Goal: Navigation & Orientation: Understand site structure

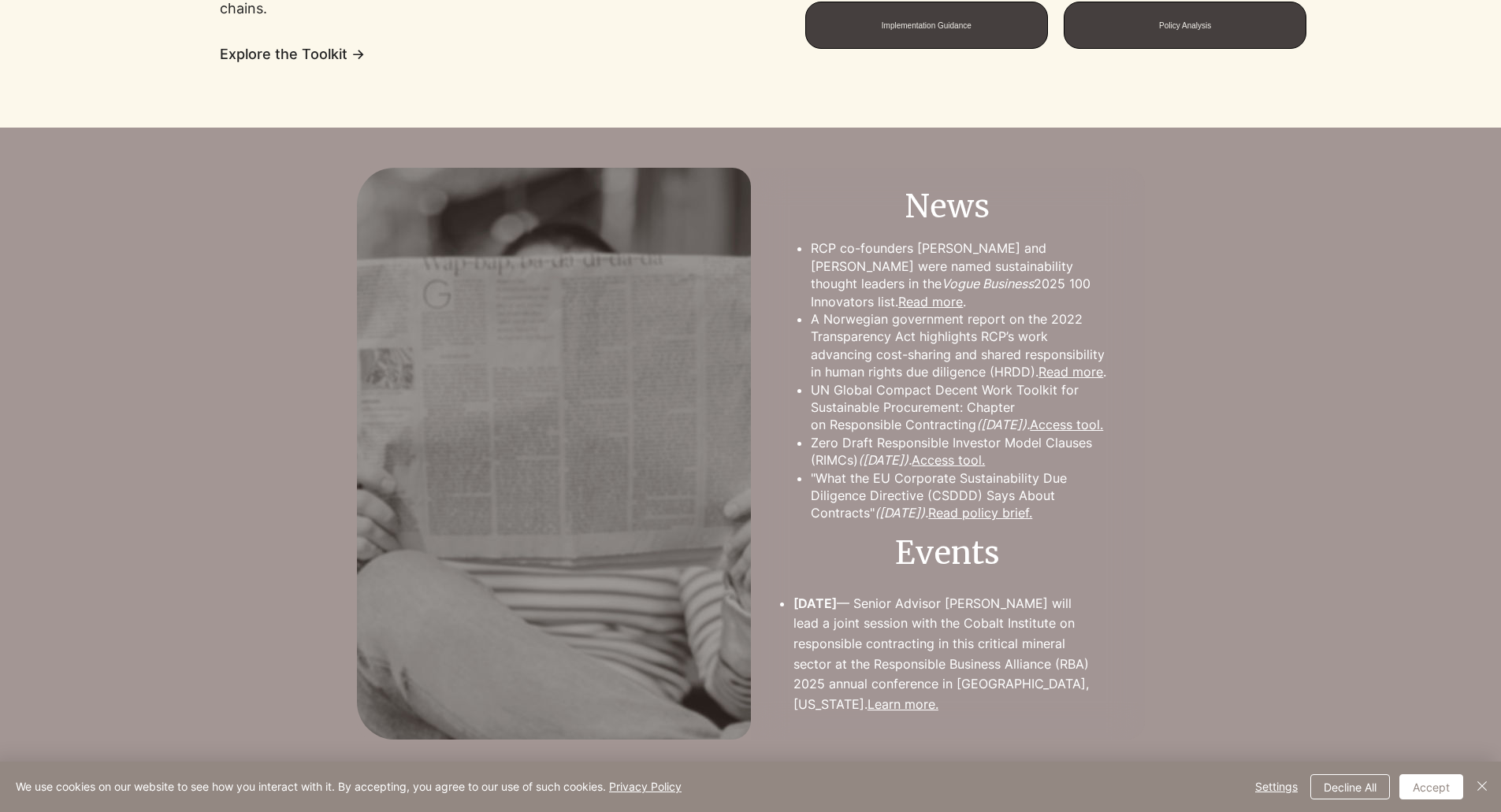
scroll to position [1575, 0]
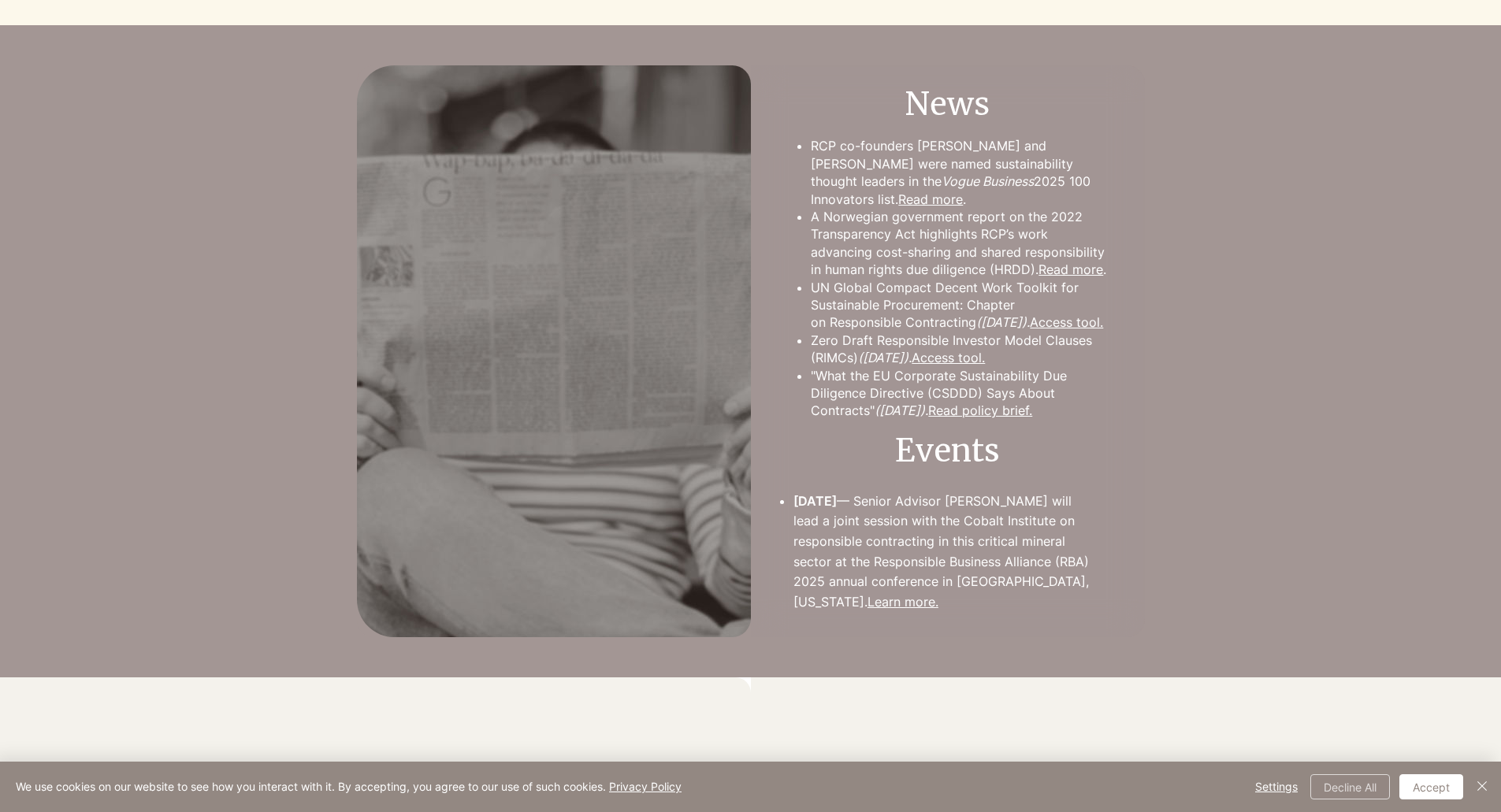
click at [1339, 787] on button "Decline All" at bounding box center [1350, 787] width 79 height 25
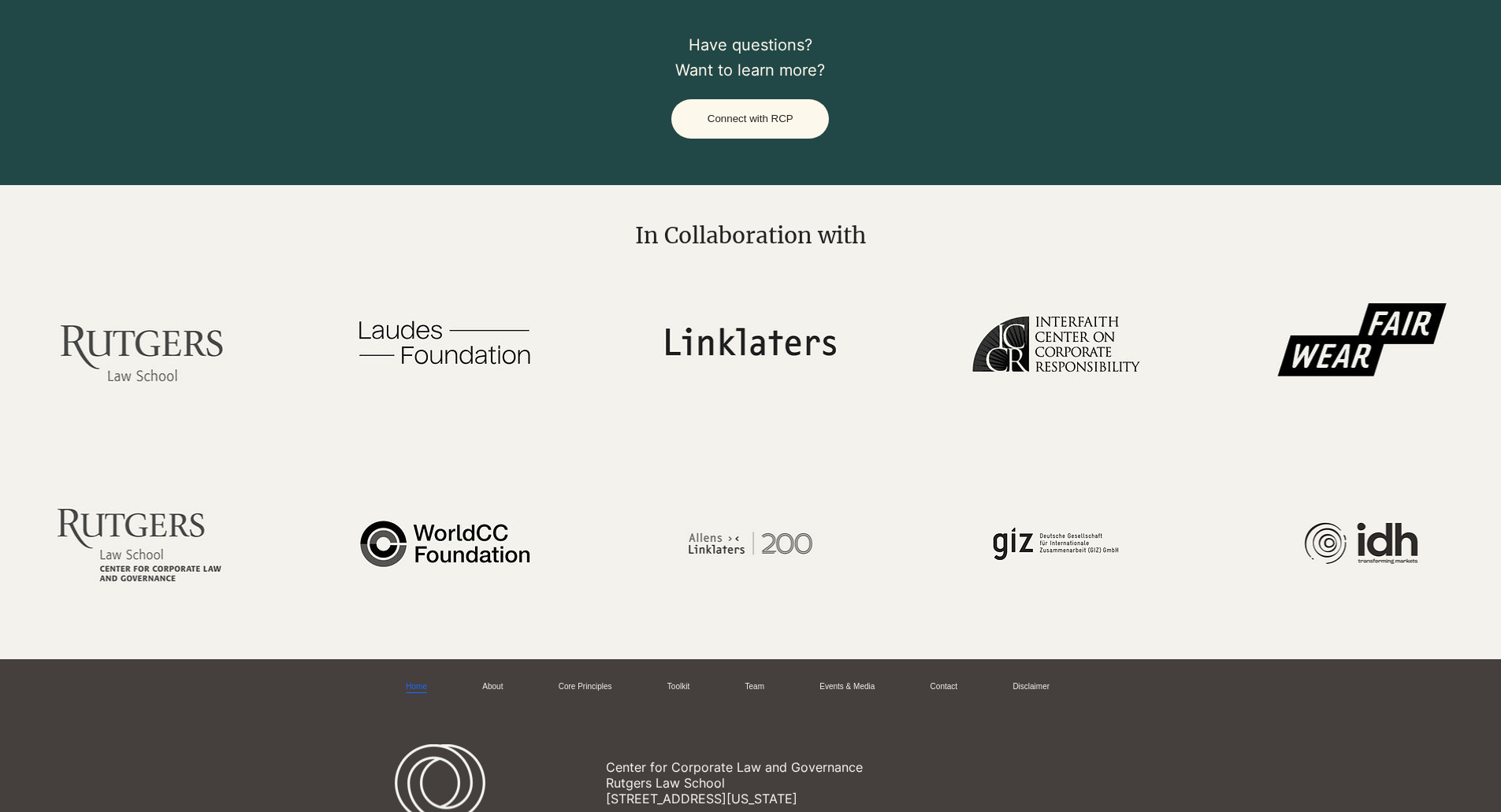
scroll to position [3007, 0]
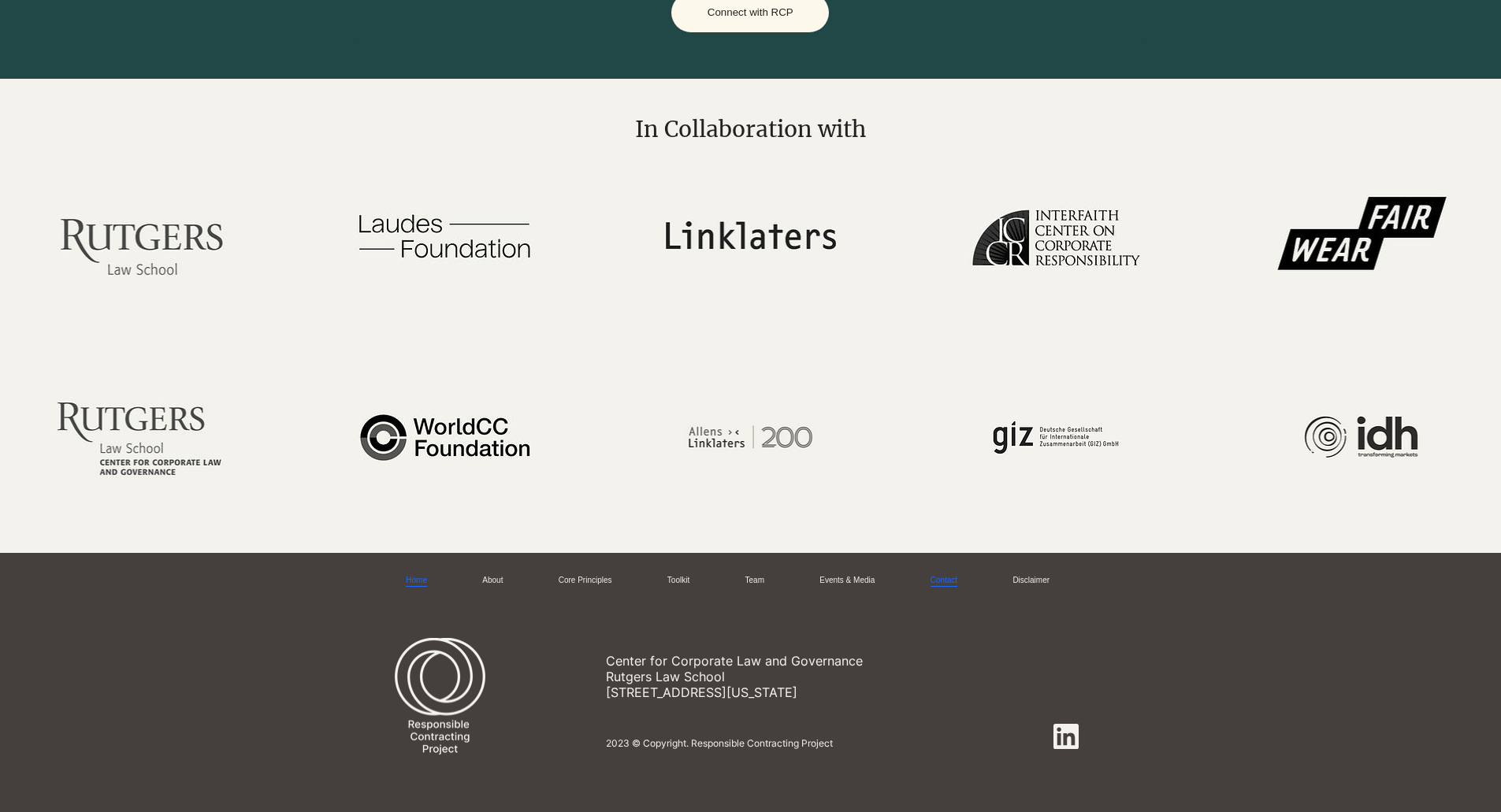
click at [950, 583] on link "Contact" at bounding box center [945, 581] width 27 height 12
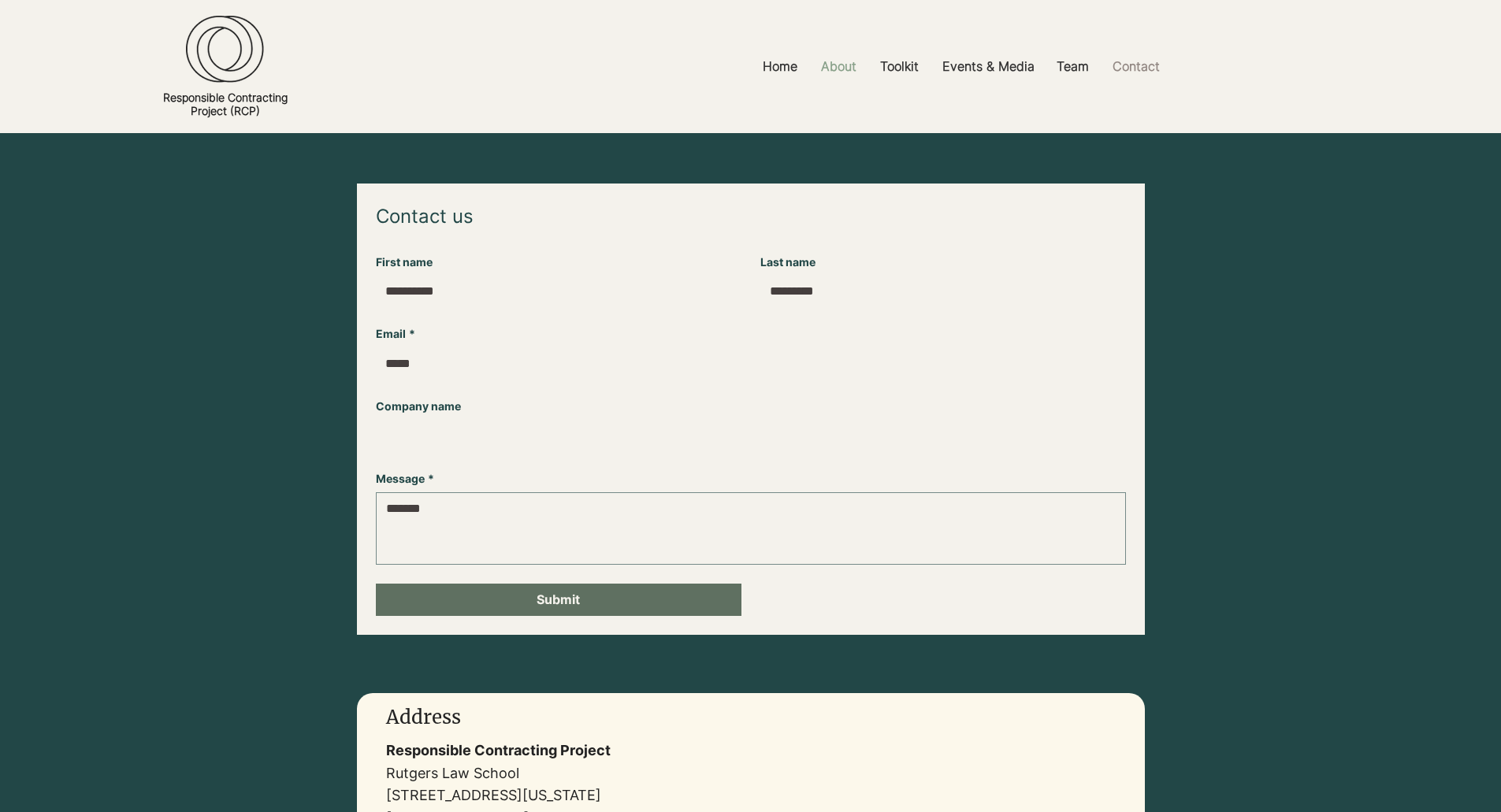
click at [857, 78] on p "About" at bounding box center [838, 66] width 51 height 35
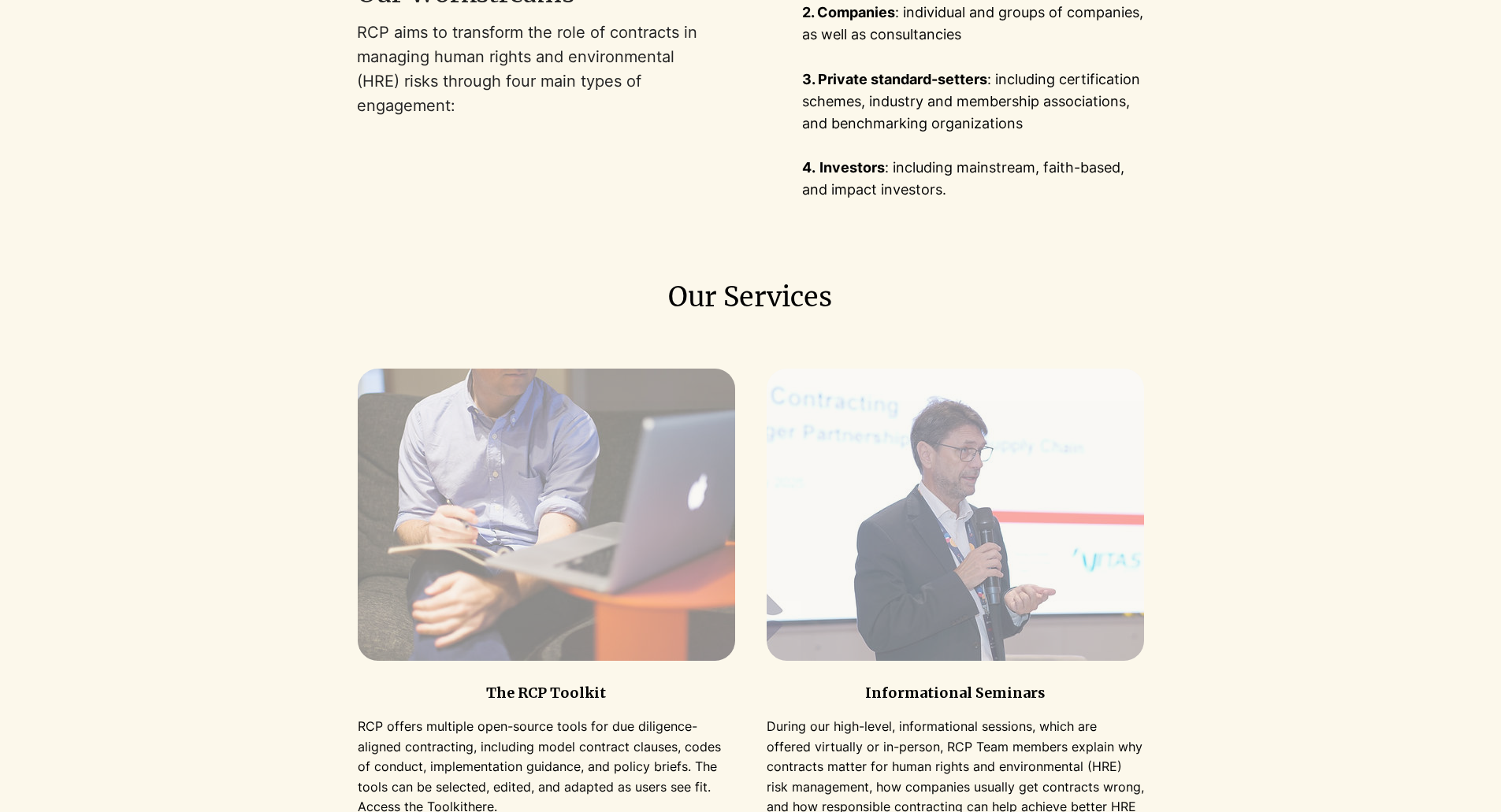
scroll to position [1418, 0]
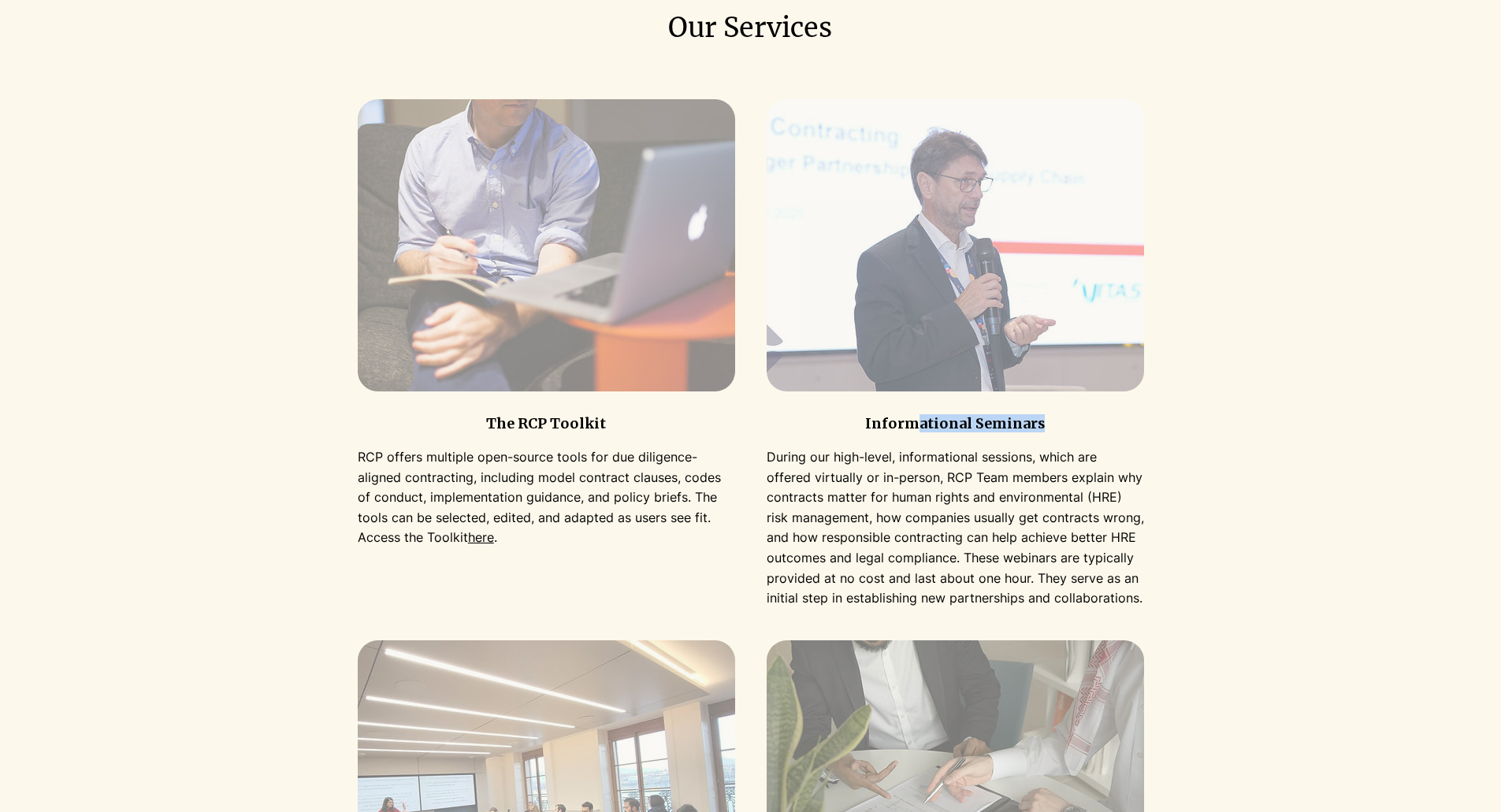
drag, startPoint x: 914, startPoint y: 434, endPoint x: 1059, endPoint y: 432, distance: 145.0
click at [1059, 432] on h3 "Informational Seminars" at bounding box center [955, 423] width 377 height 18
drag, startPoint x: 530, startPoint y: 437, endPoint x: 617, endPoint y: 433, distance: 87.1
click at [617, 432] on h3 "The RCP Toolkit" at bounding box center [546, 423] width 377 height 18
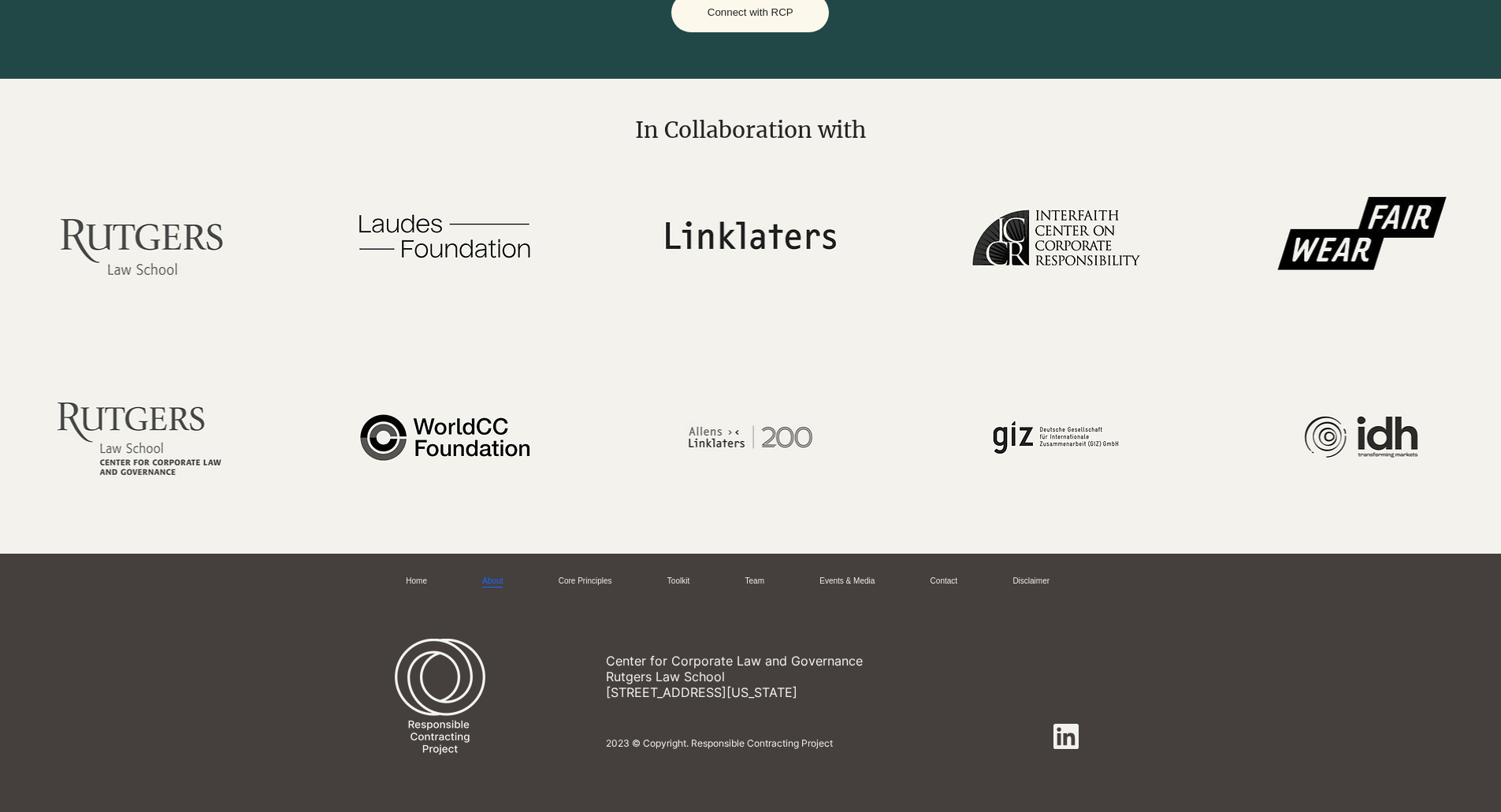
scroll to position [3632, 0]
click at [764, 586] on link "Team" at bounding box center [755, 582] width 19 height 12
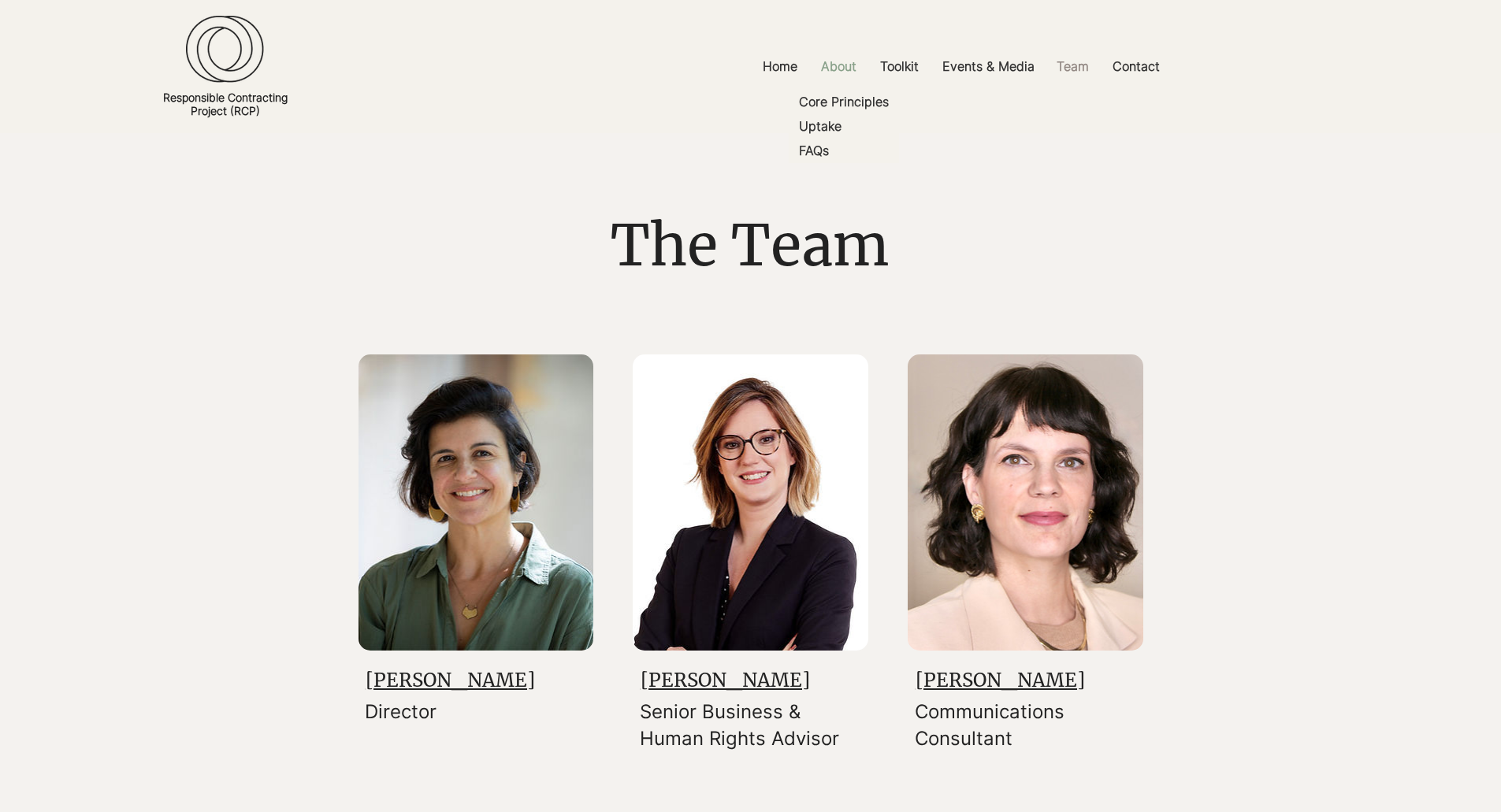
click at [845, 60] on p "About" at bounding box center [838, 66] width 51 height 35
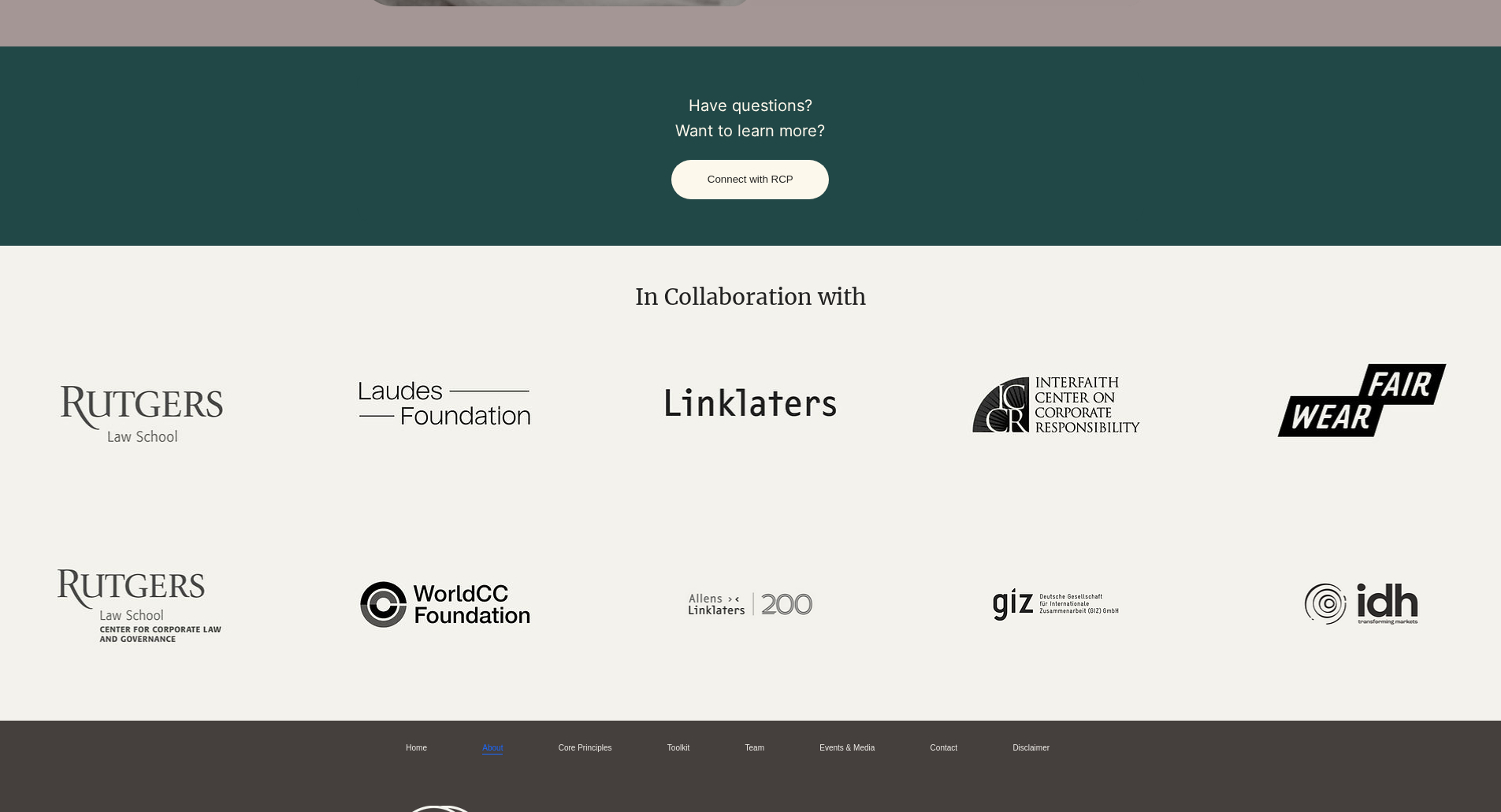
scroll to position [3632, 0]
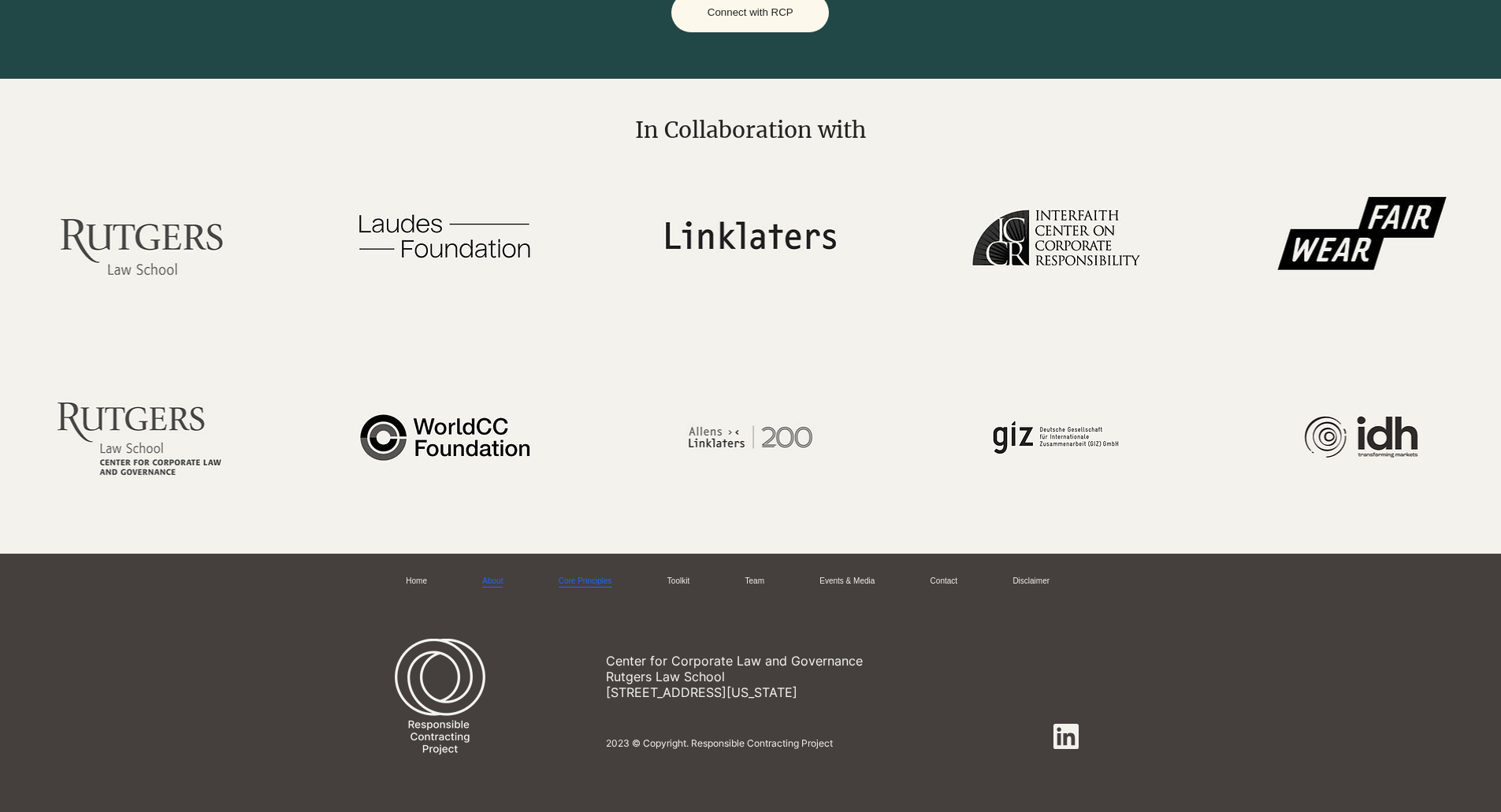
click at [591, 580] on link "Core Principles" at bounding box center [586, 582] width 54 height 12
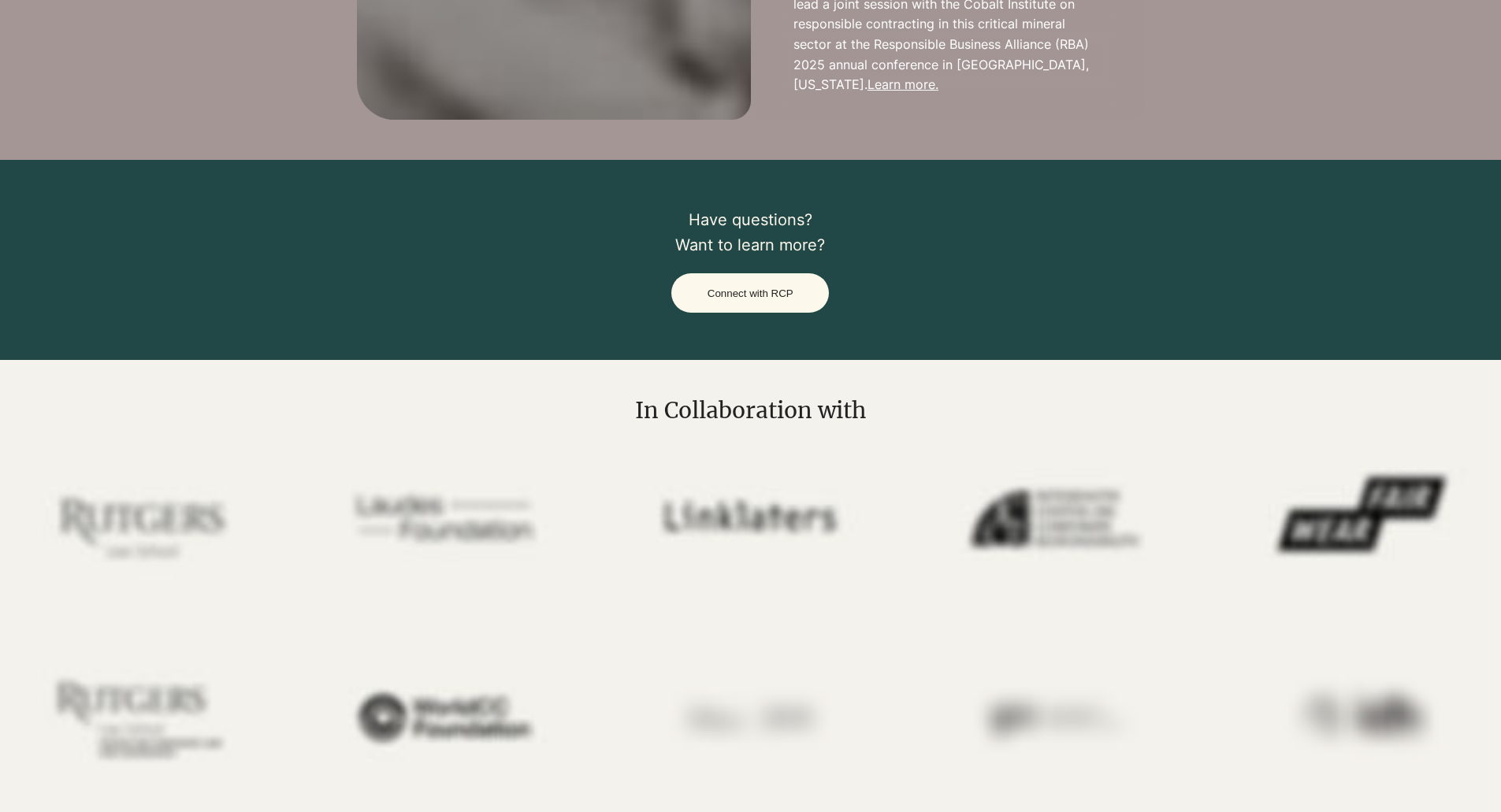
scroll to position [4382, 0]
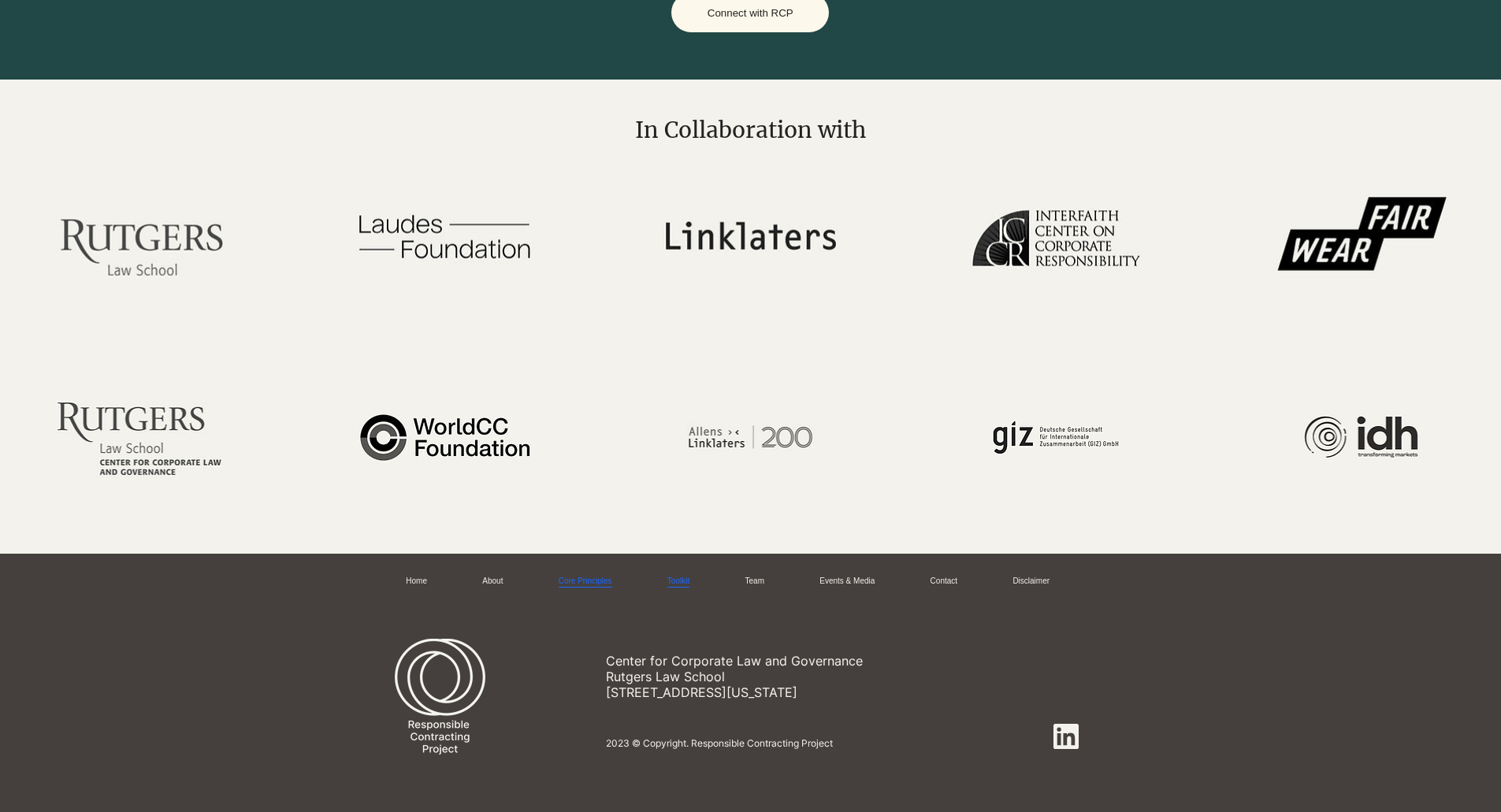
click at [690, 576] on link "Toolkit" at bounding box center [678, 582] width 23 height 12
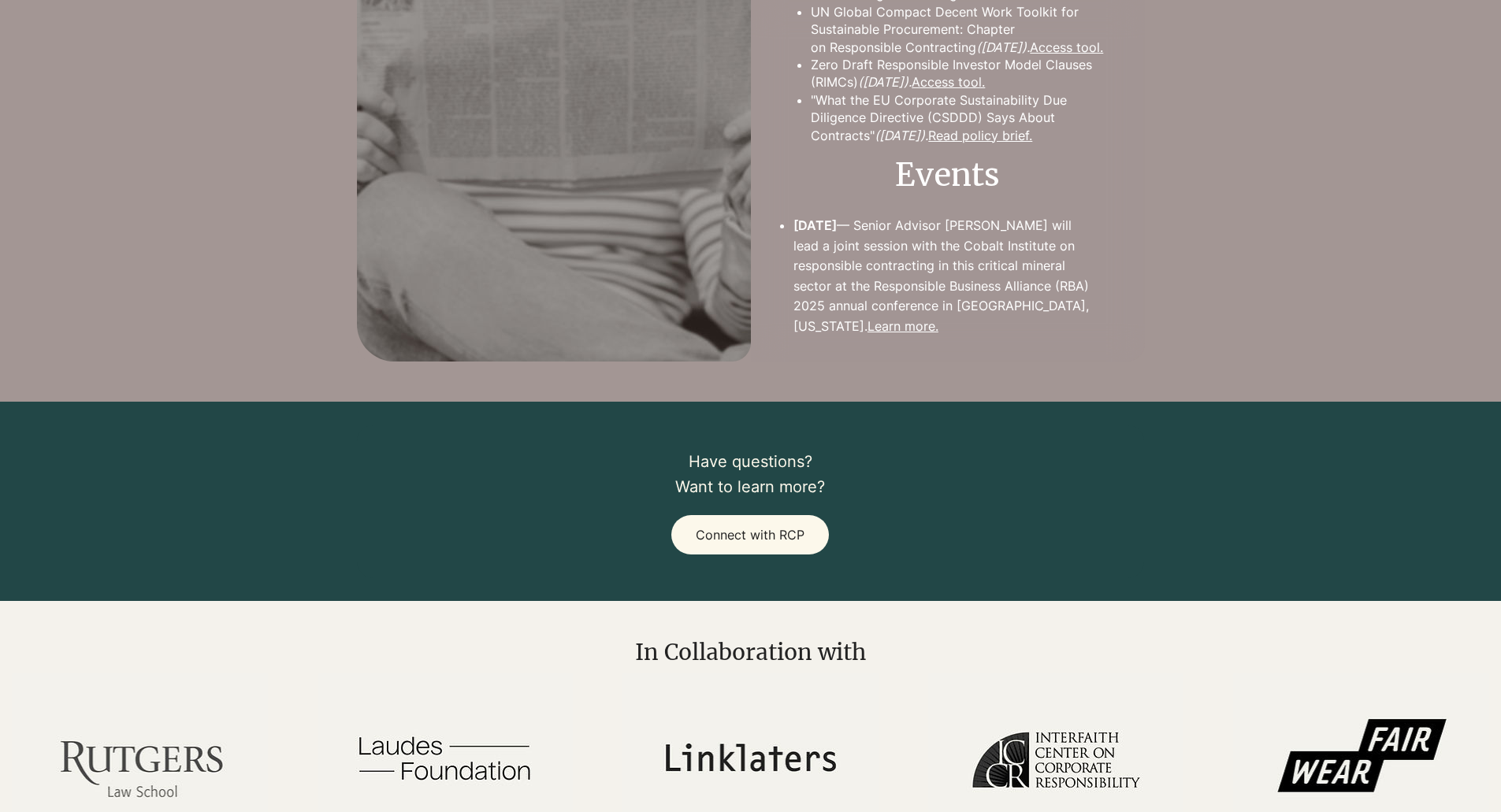
scroll to position [3309, 0]
